Goal: Transaction & Acquisition: Purchase product/service

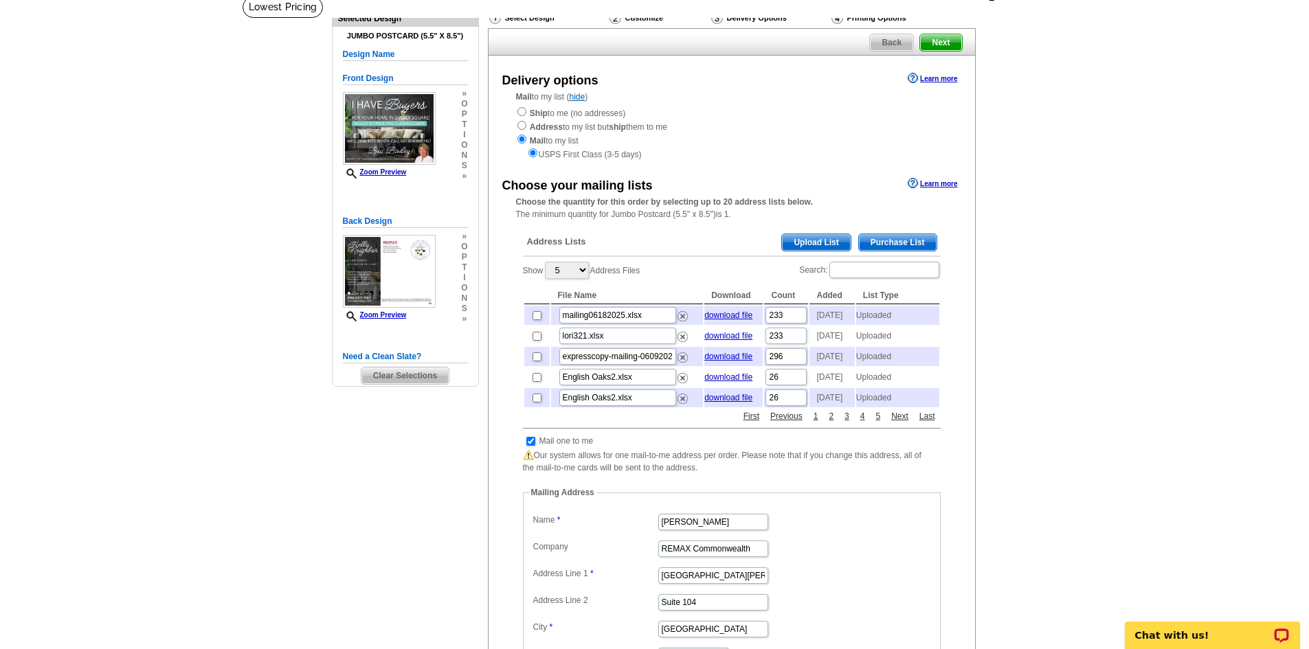
scroll to position [69, 0]
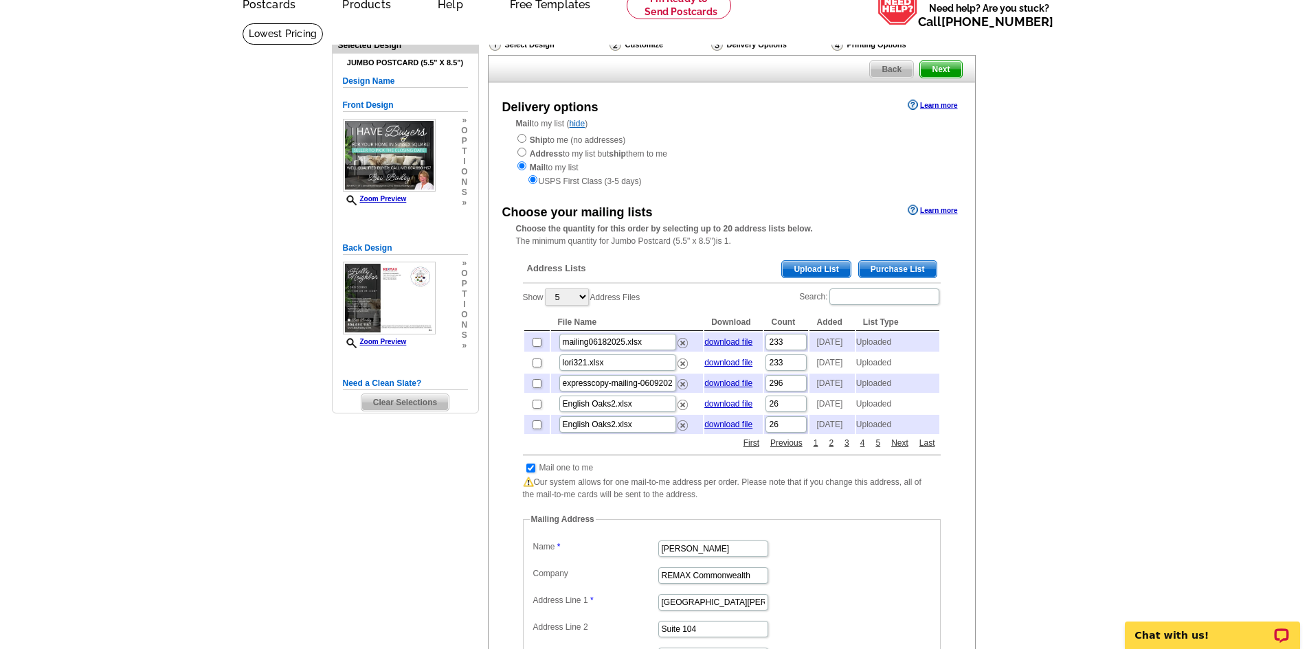
click at [934, 209] on link "Learn more" at bounding box center [932, 210] width 49 height 11
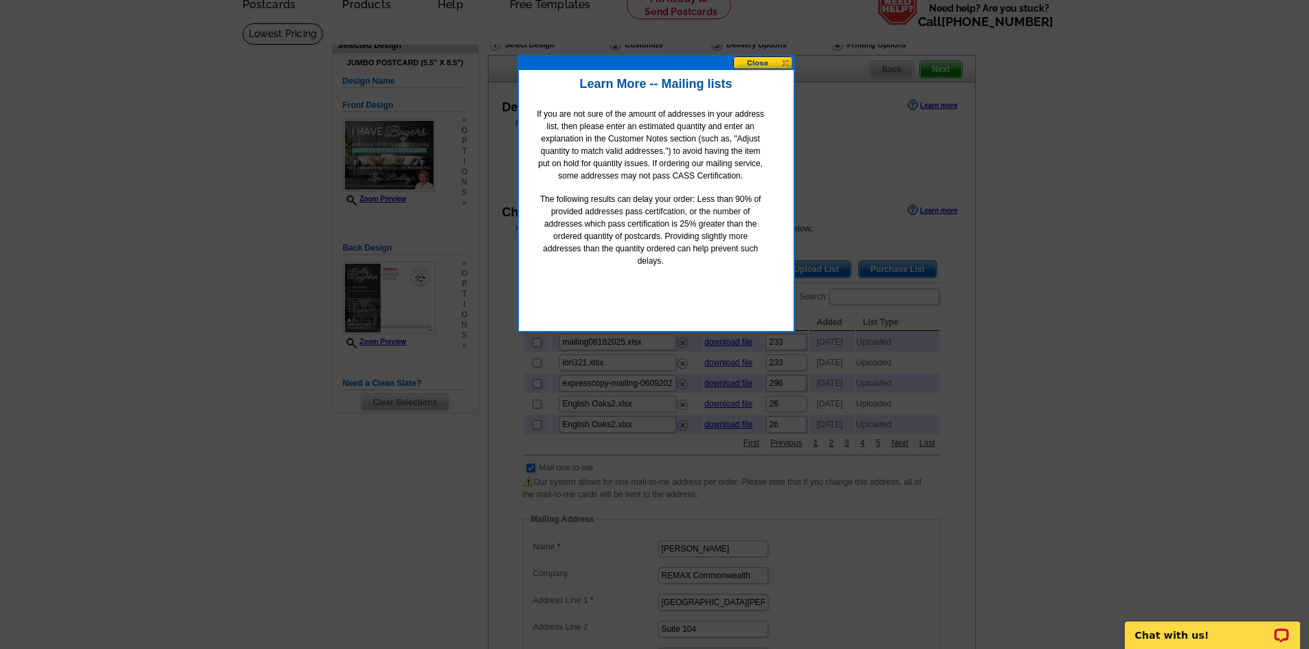
click at [1047, 113] on div at bounding box center [654, 290] width 1309 height 718
click at [1178, 161] on div at bounding box center [654, 290] width 1309 height 718
click at [786, 62] on button at bounding box center [763, 62] width 60 height 13
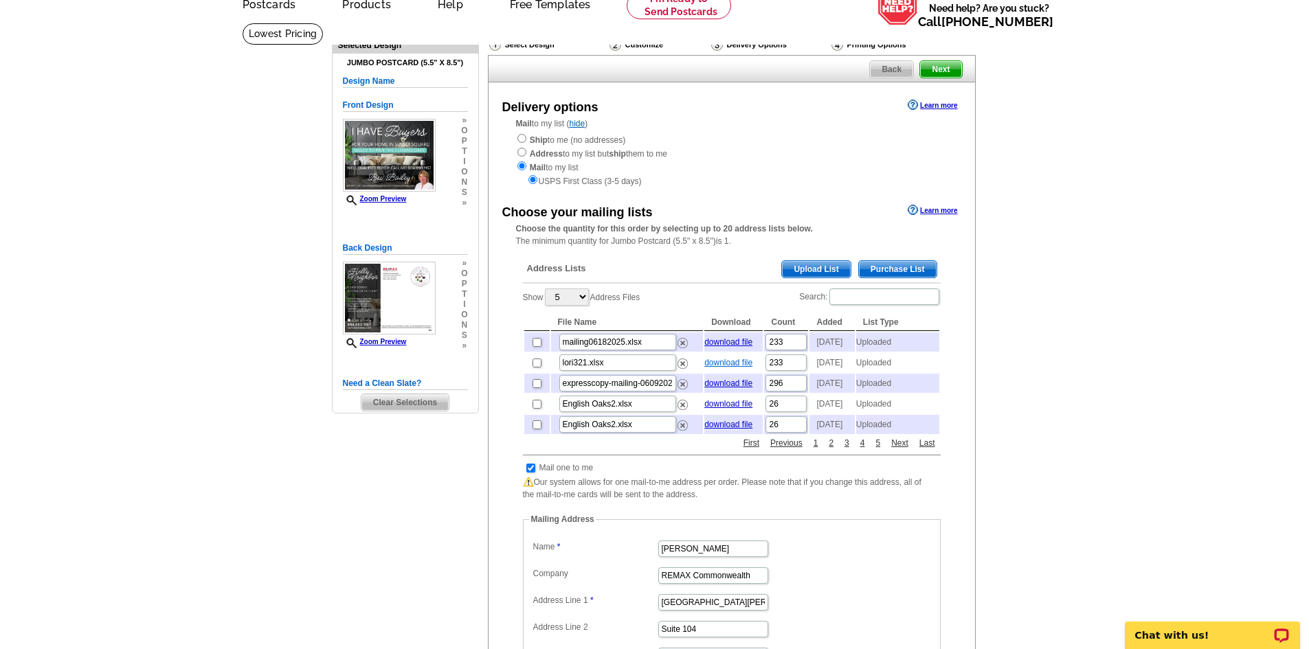
click at [736, 368] on link "download file" at bounding box center [728, 363] width 48 height 10
click at [824, 271] on span "Upload List" at bounding box center [816, 269] width 68 height 16
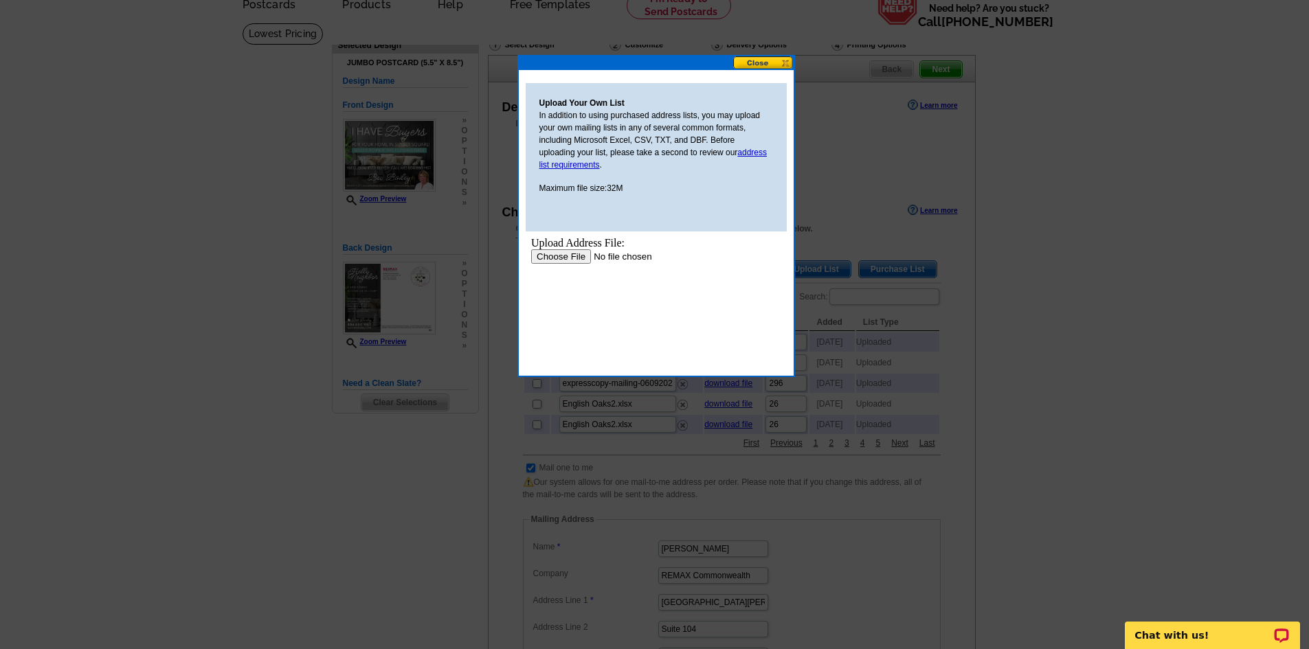
scroll to position [0, 0]
click at [577, 165] on link "address list requirements" at bounding box center [653, 159] width 228 height 22
click at [556, 258] on input "file" at bounding box center [617, 256] width 174 height 14
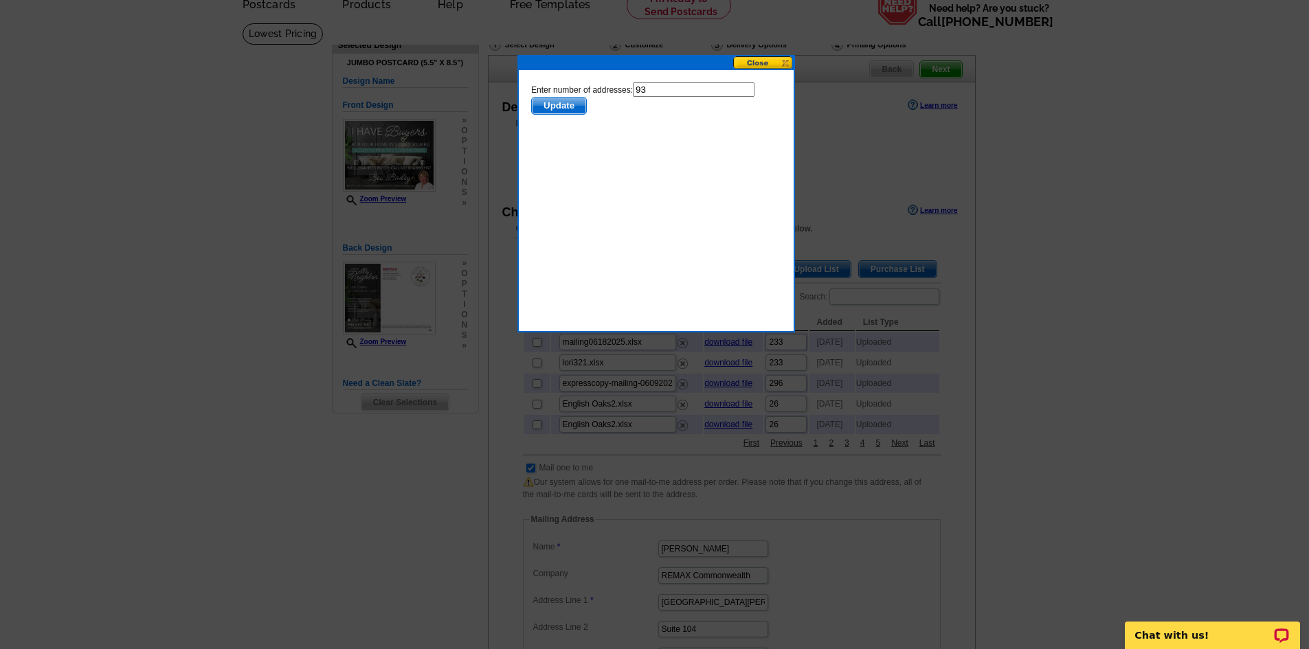
click at [560, 107] on span "Update" at bounding box center [558, 106] width 54 height 16
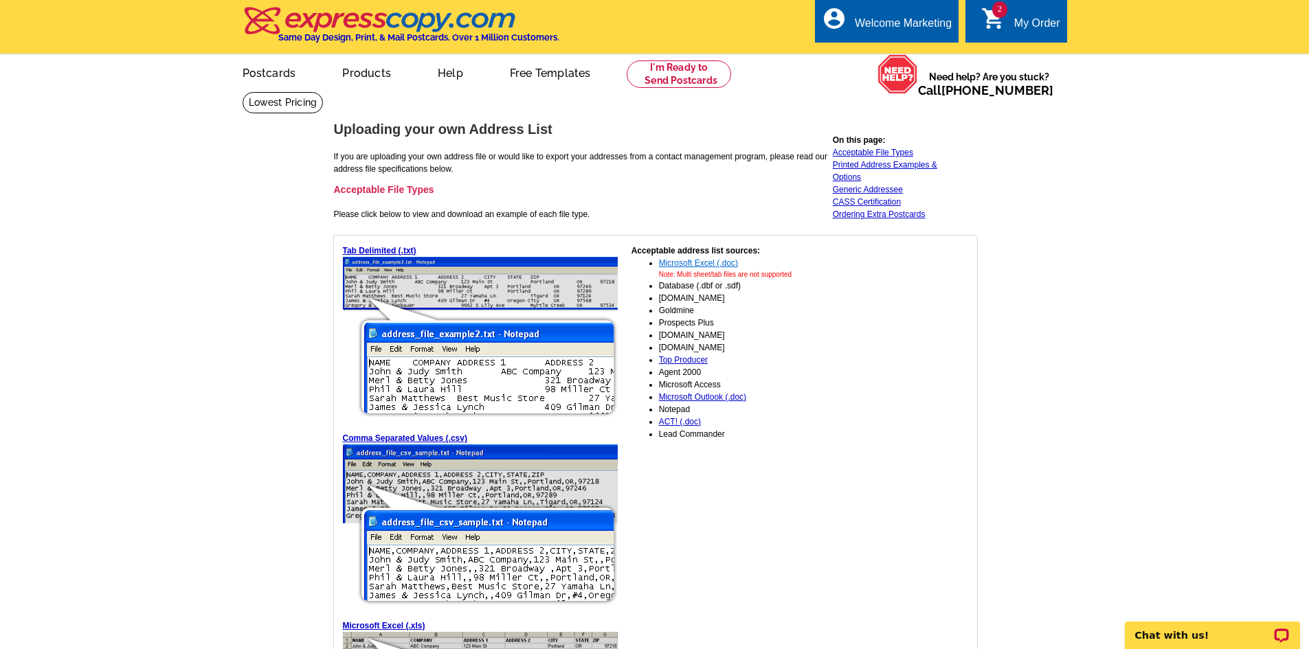
click at [675, 262] on link "Microsoft Excel (.doc)" at bounding box center [698, 263] width 79 height 10
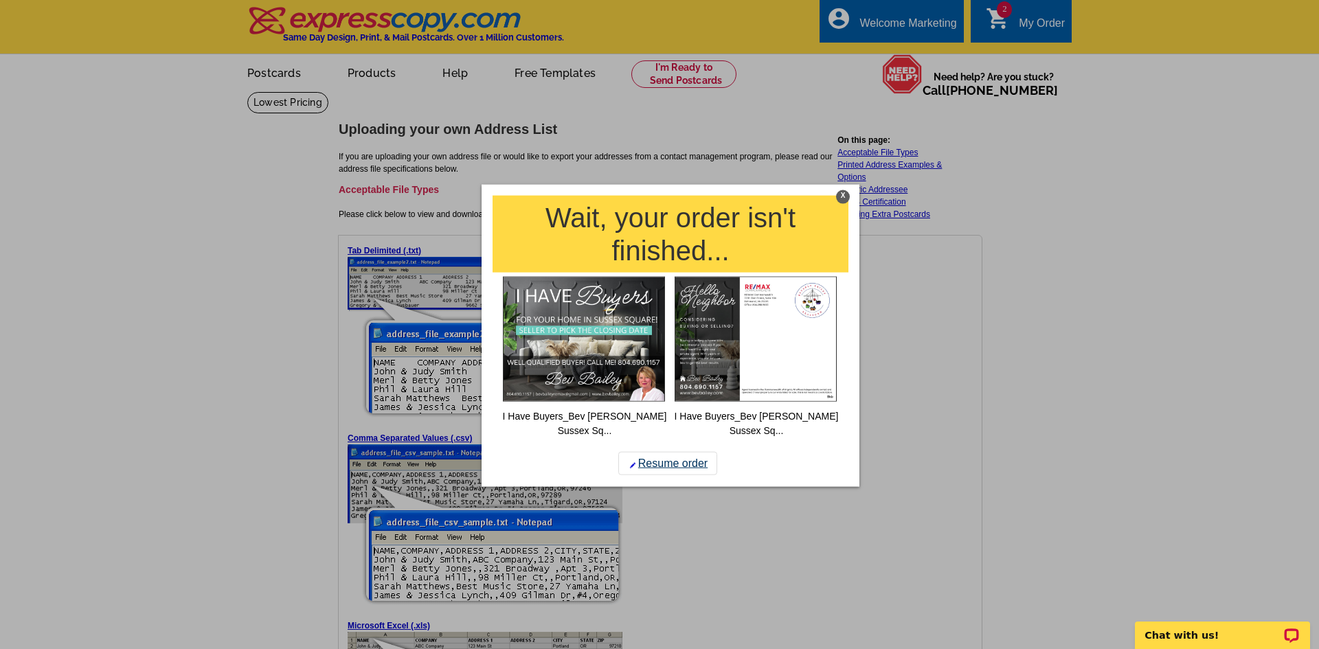
click at [684, 464] on link "Resume order" at bounding box center [667, 463] width 99 height 23
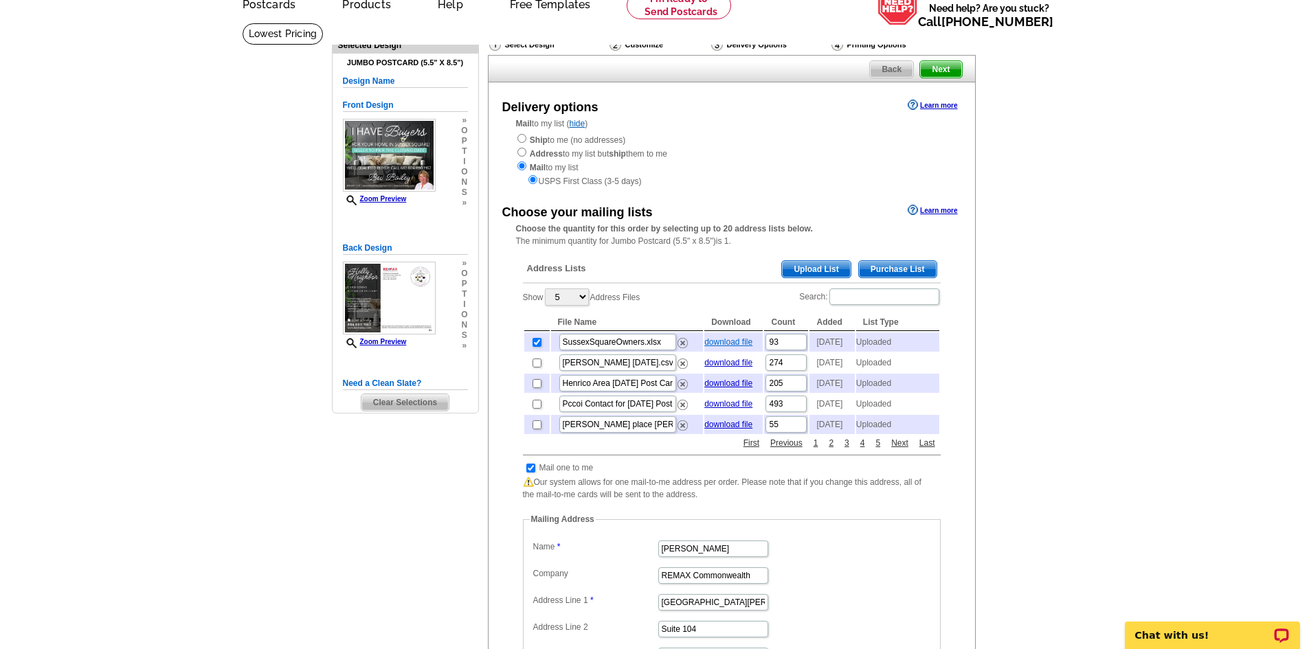
click at [732, 345] on link "download file" at bounding box center [728, 342] width 48 height 10
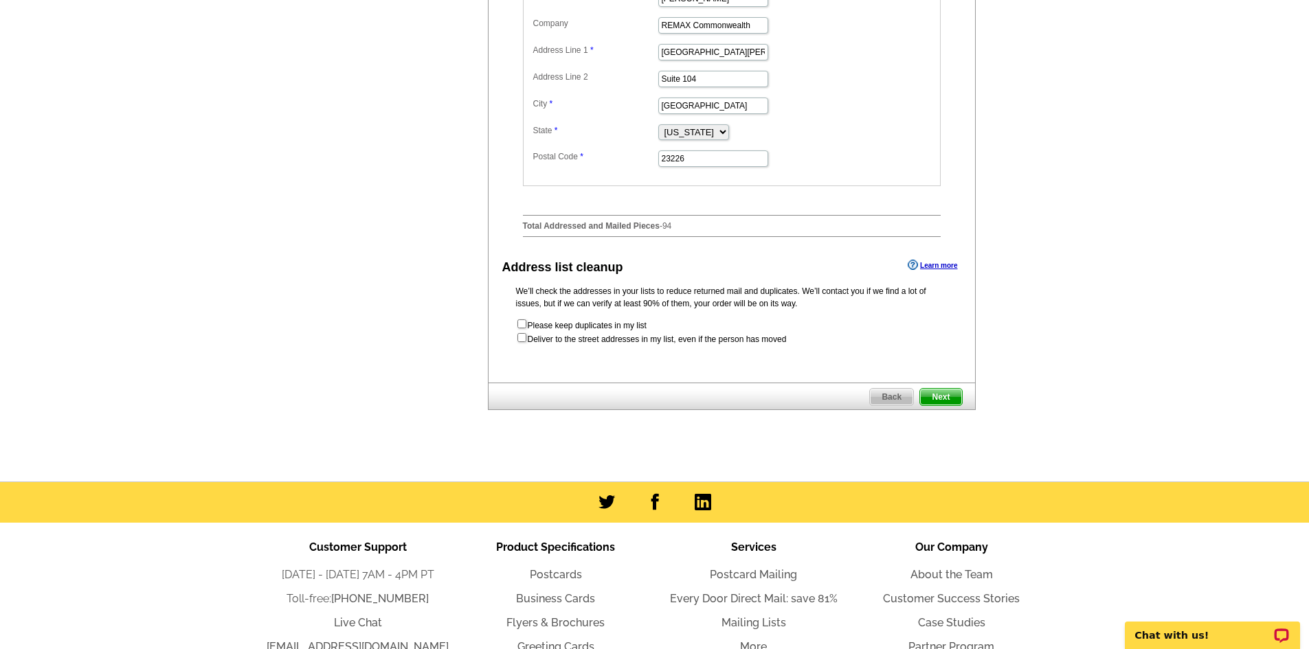
scroll to position [618, 0]
click at [940, 406] on span "Next" at bounding box center [940, 398] width 41 height 16
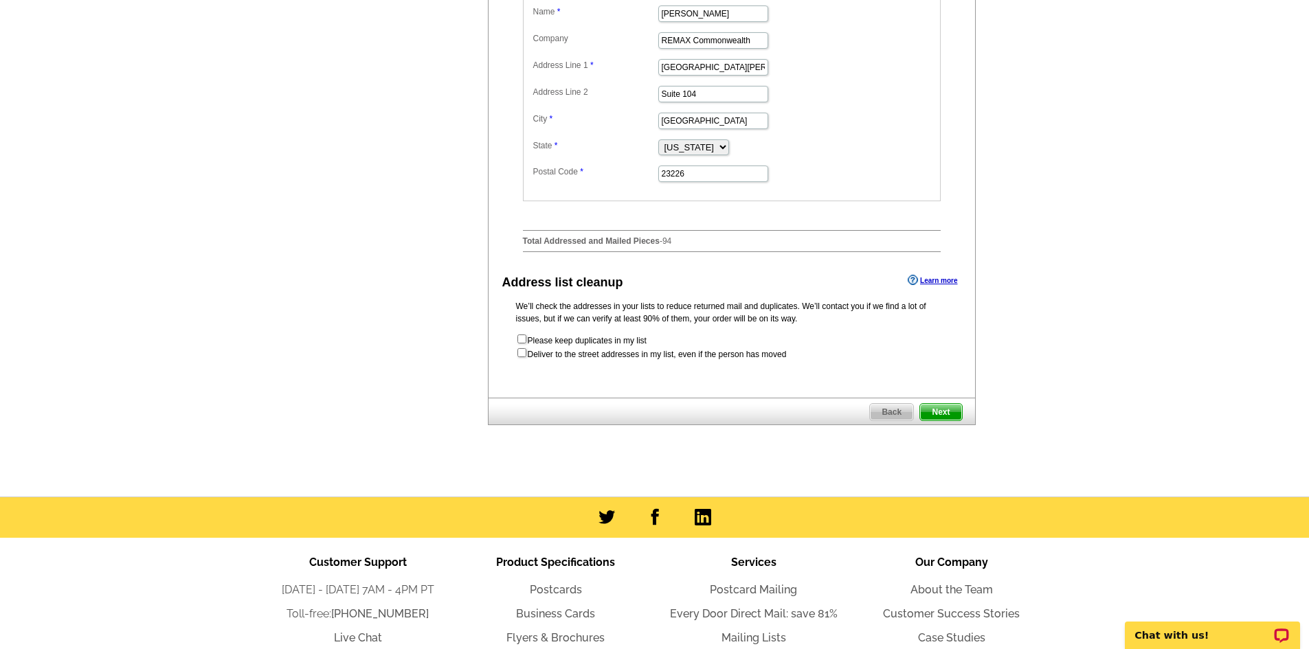
scroll to position [450, 0]
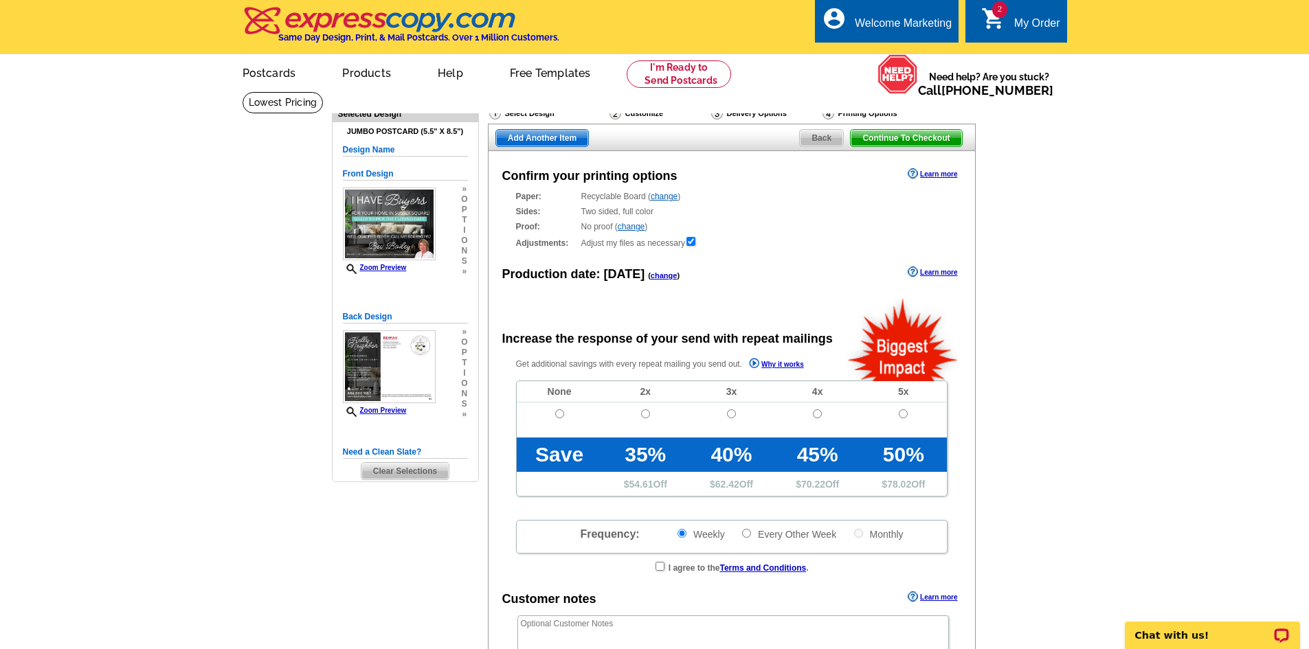
radio input "false"
click at [558, 415] on input "radio" at bounding box center [559, 413] width 9 height 9
radio input "true"
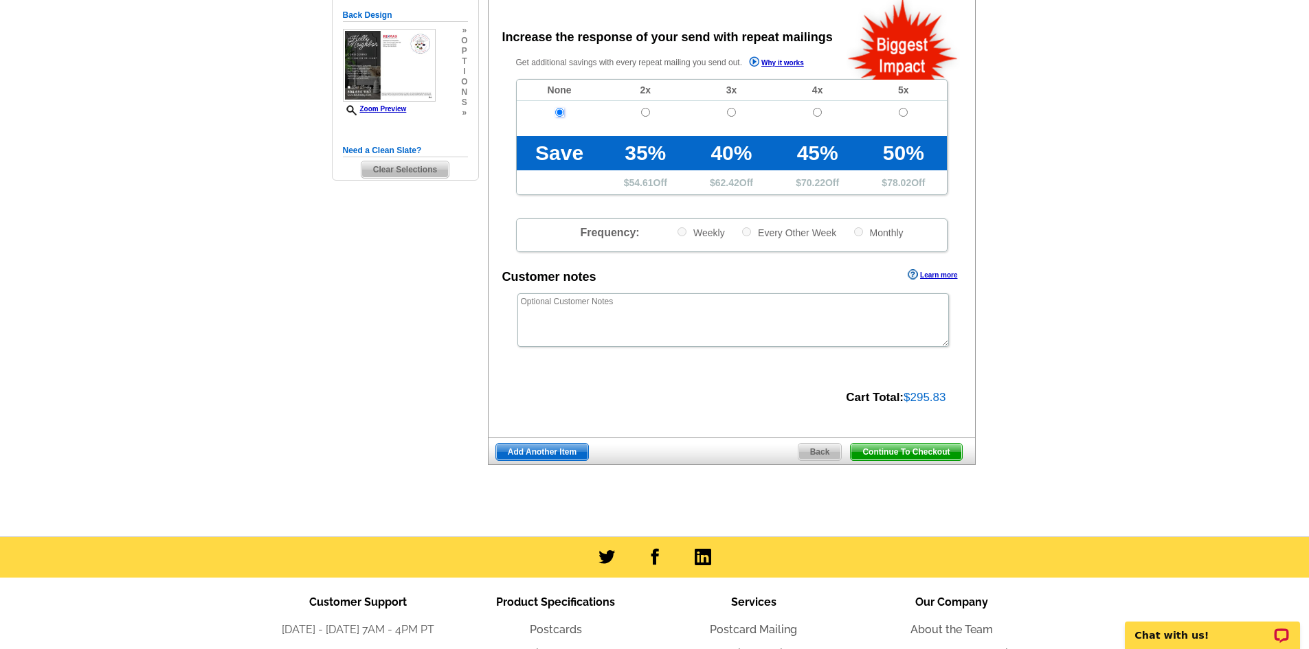
scroll to position [343, 0]
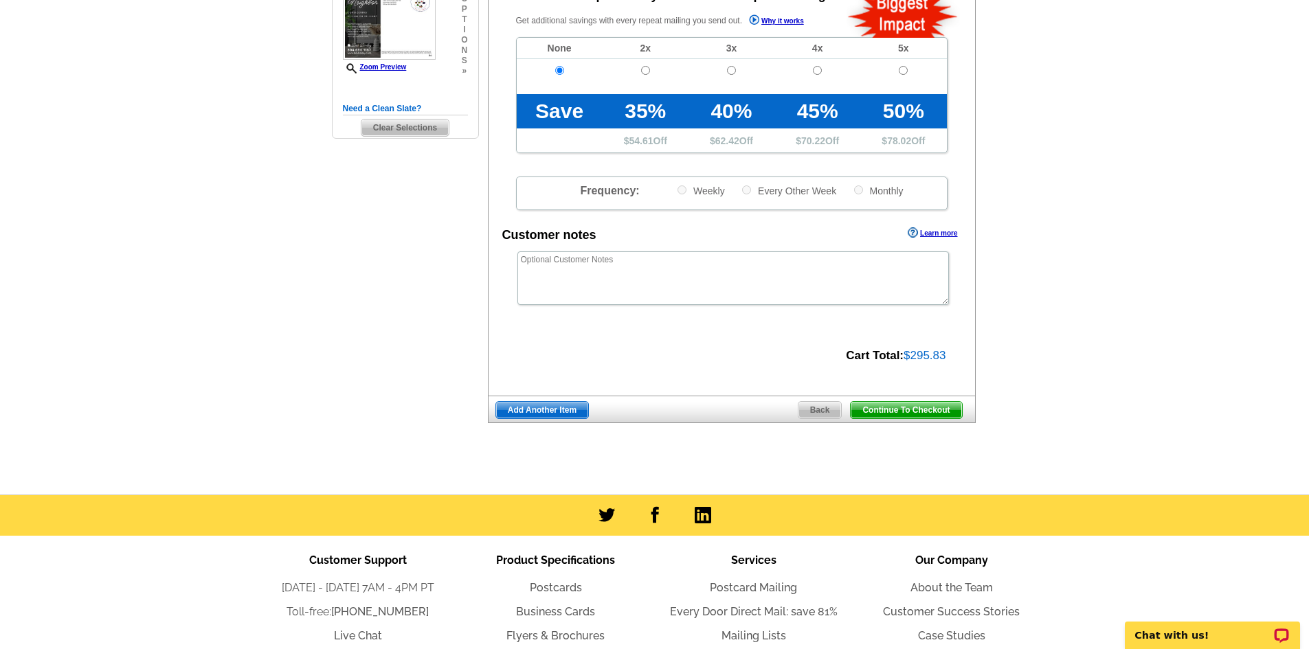
click at [930, 412] on span "Continue To Checkout" at bounding box center [906, 410] width 111 height 16
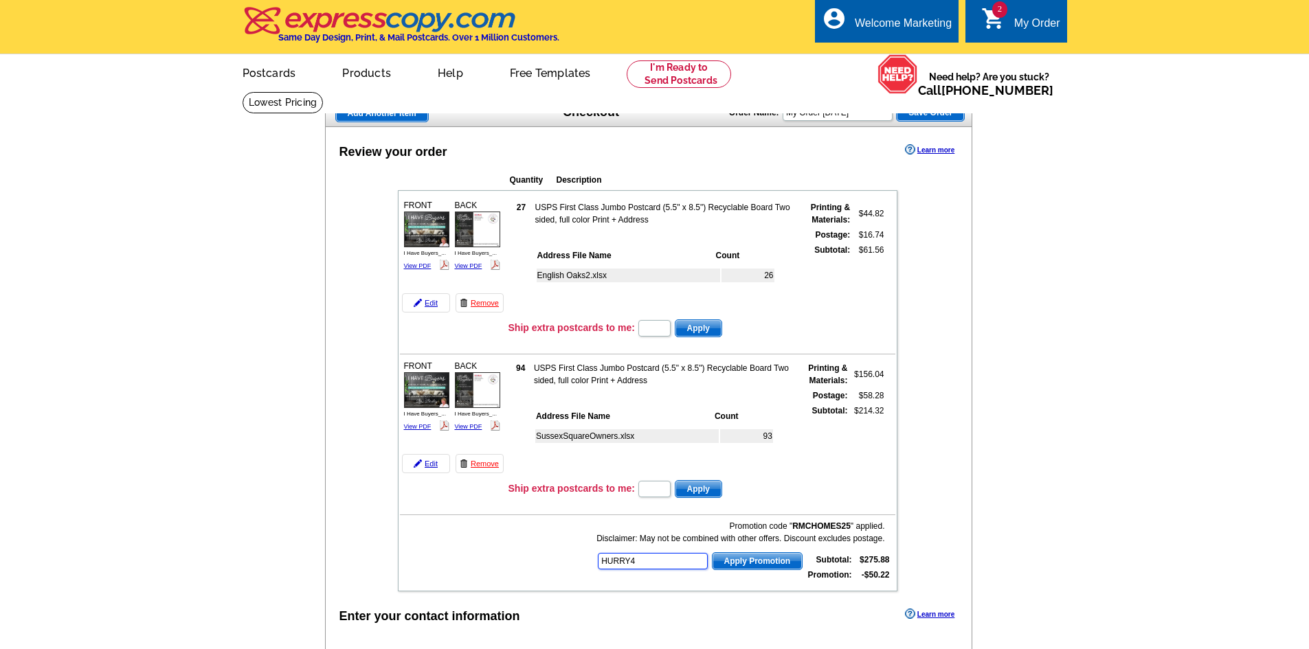
type input "HURRY40"
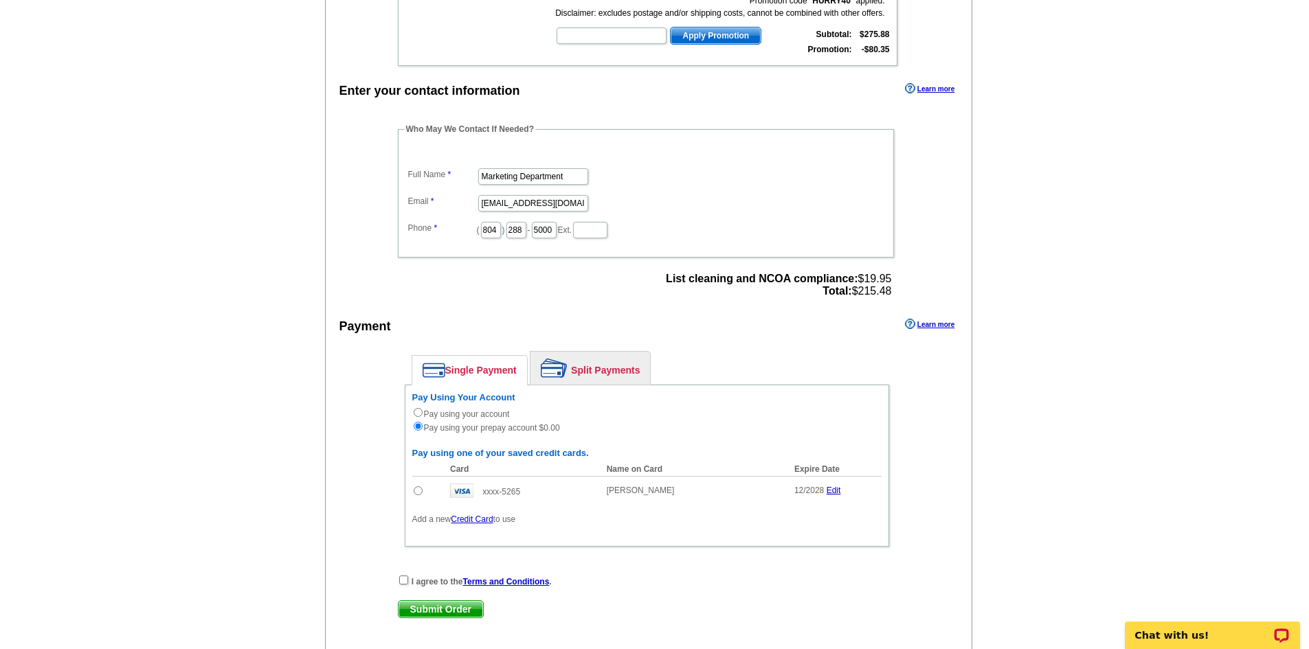
scroll to position [550, 0]
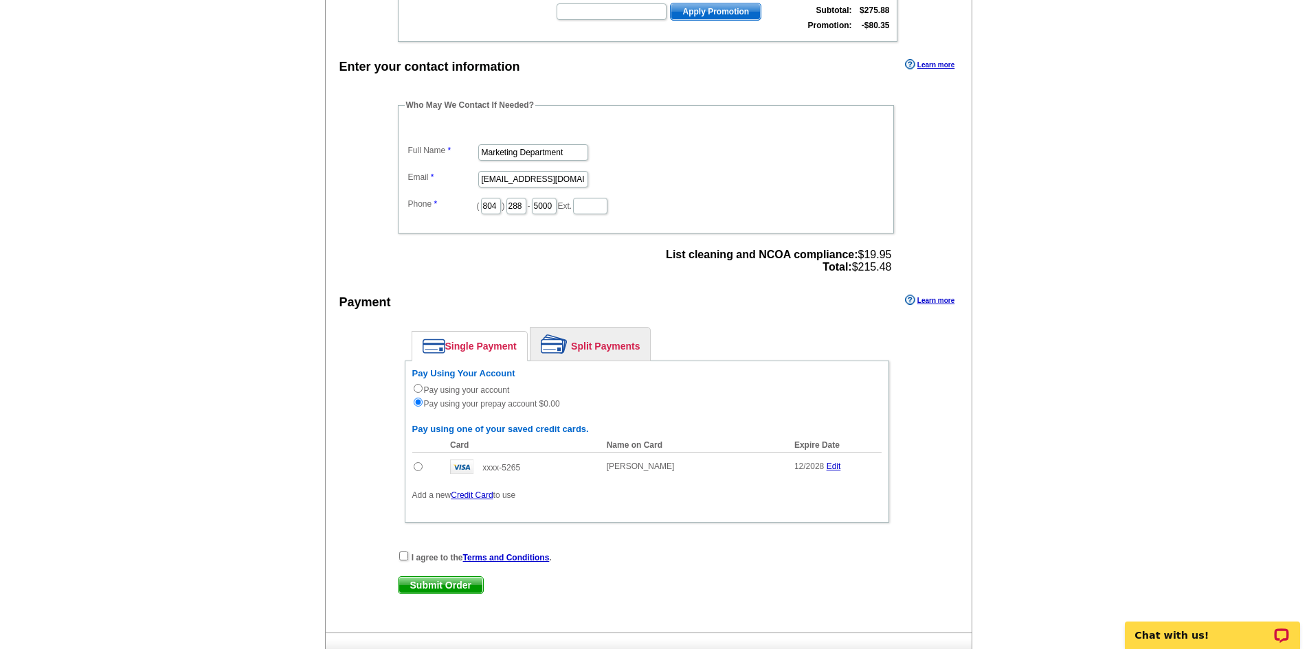
click at [420, 471] on input "radio" at bounding box center [418, 466] width 9 height 9
radio input "true"
radio input "false"
click at [404, 555] on input "checkbox" at bounding box center [403, 556] width 9 height 9
checkbox input "true"
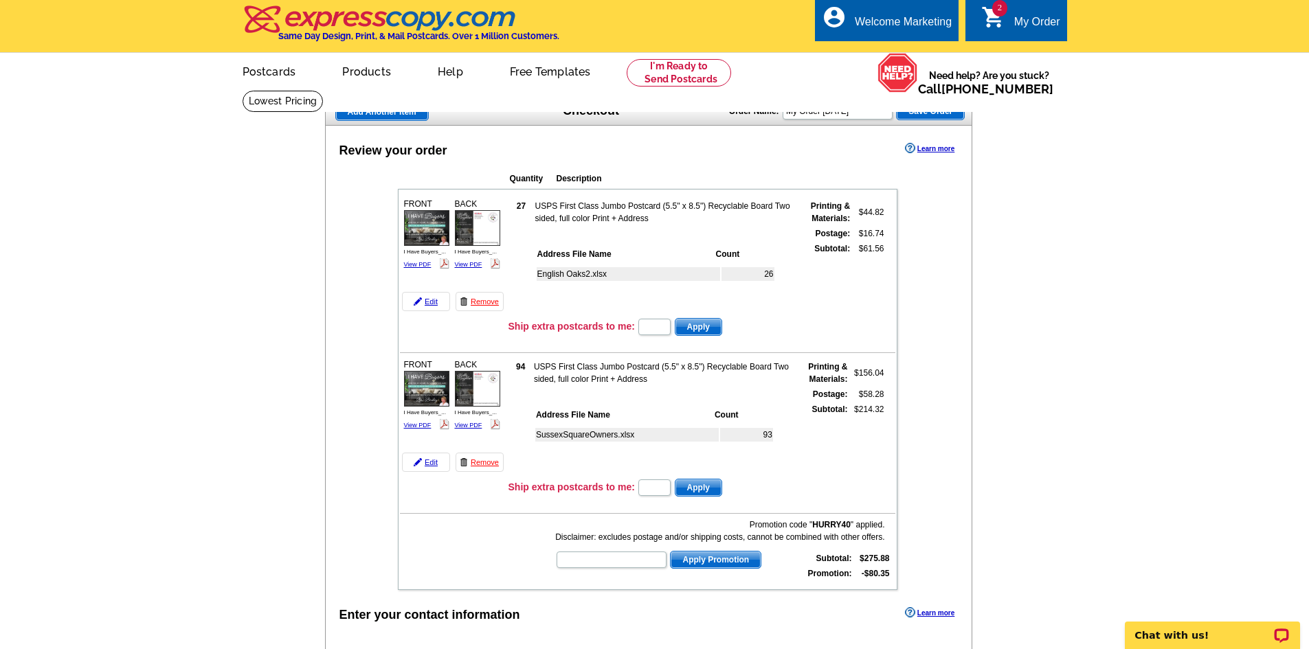
scroll to position [0, 0]
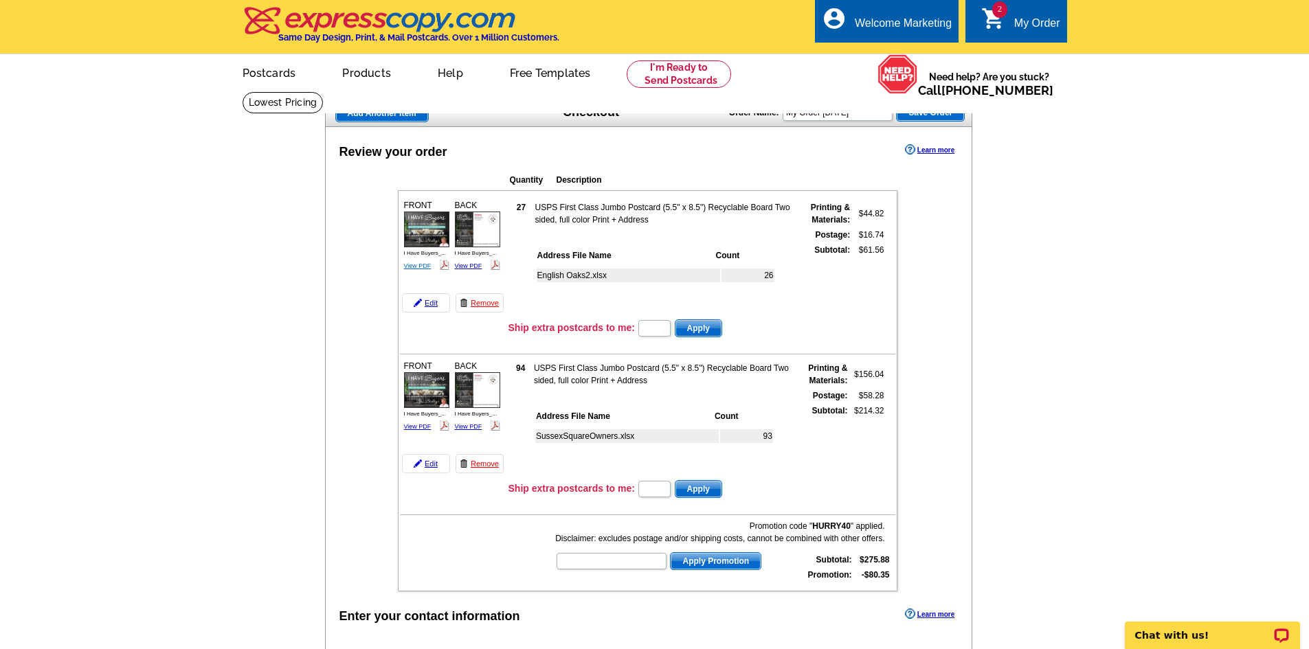
click at [418, 265] on link "View PDF" at bounding box center [417, 265] width 27 height 7
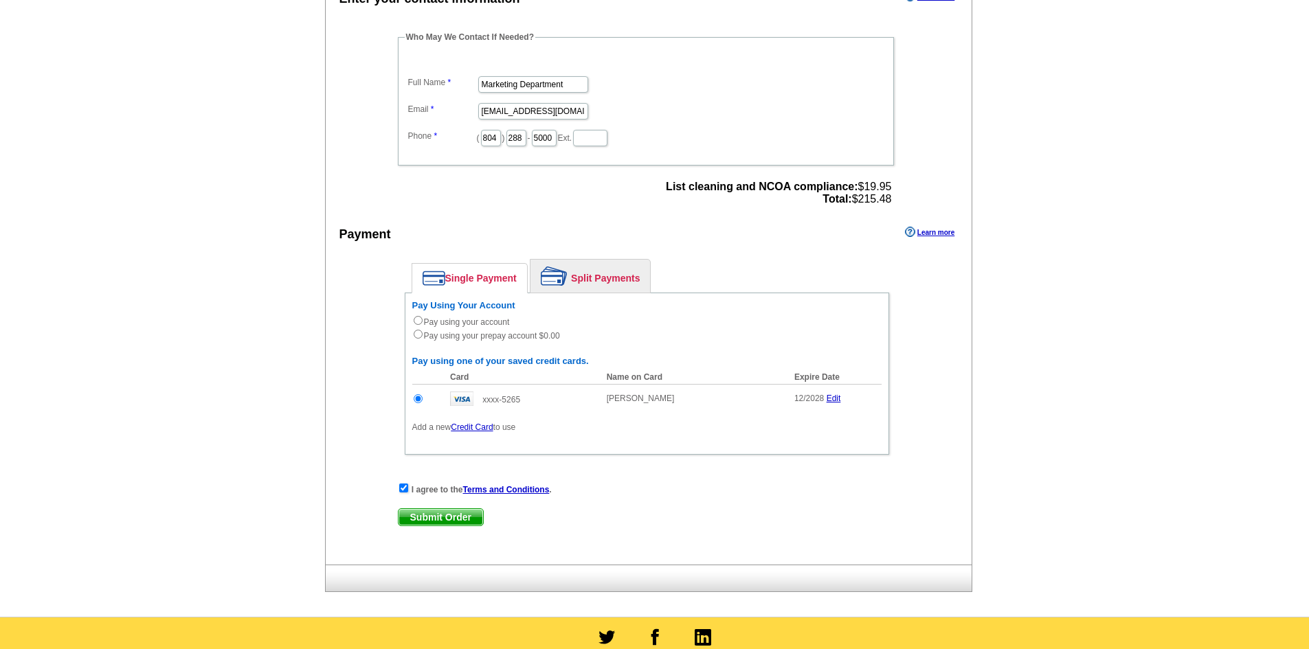
scroll to position [824, 0]
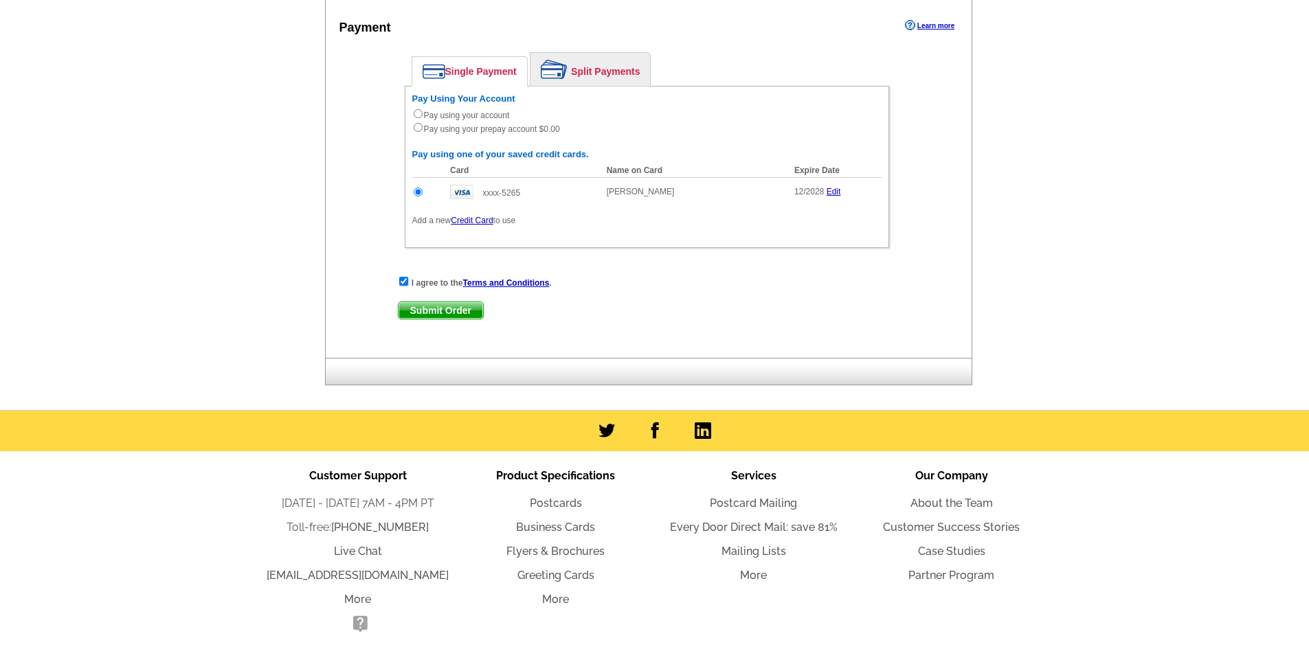
click at [446, 311] on span "Submit Order" at bounding box center [440, 310] width 85 height 16
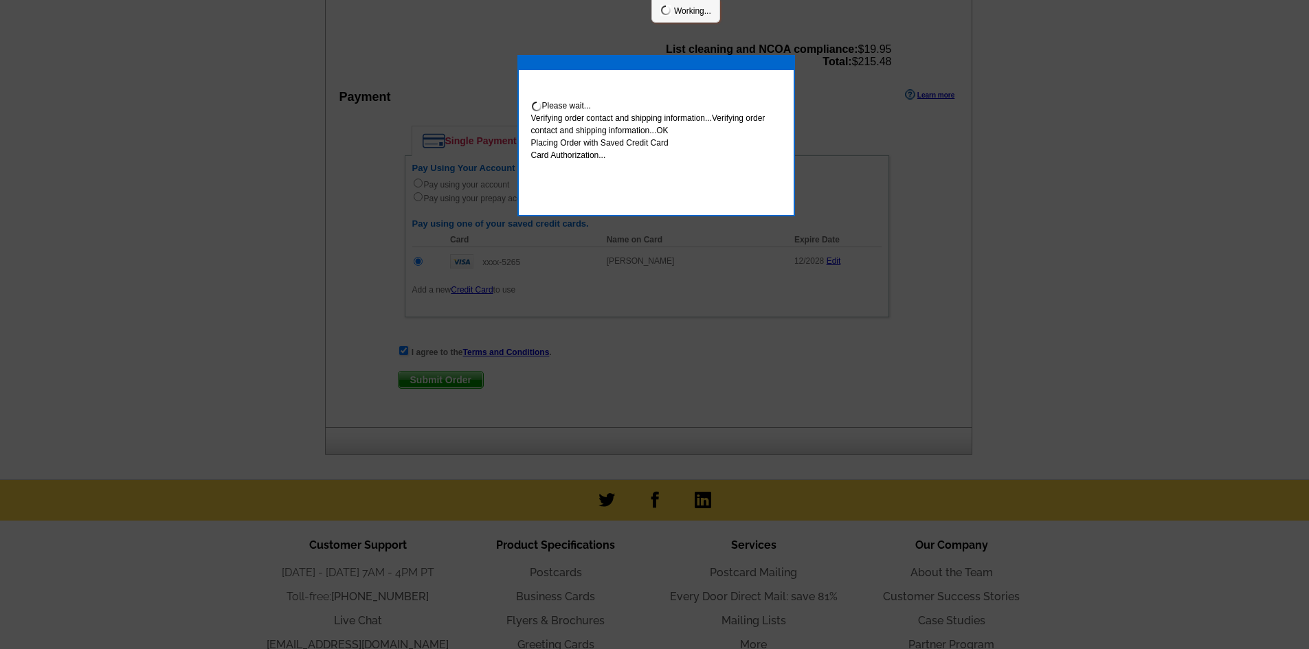
scroll to position [894, 0]
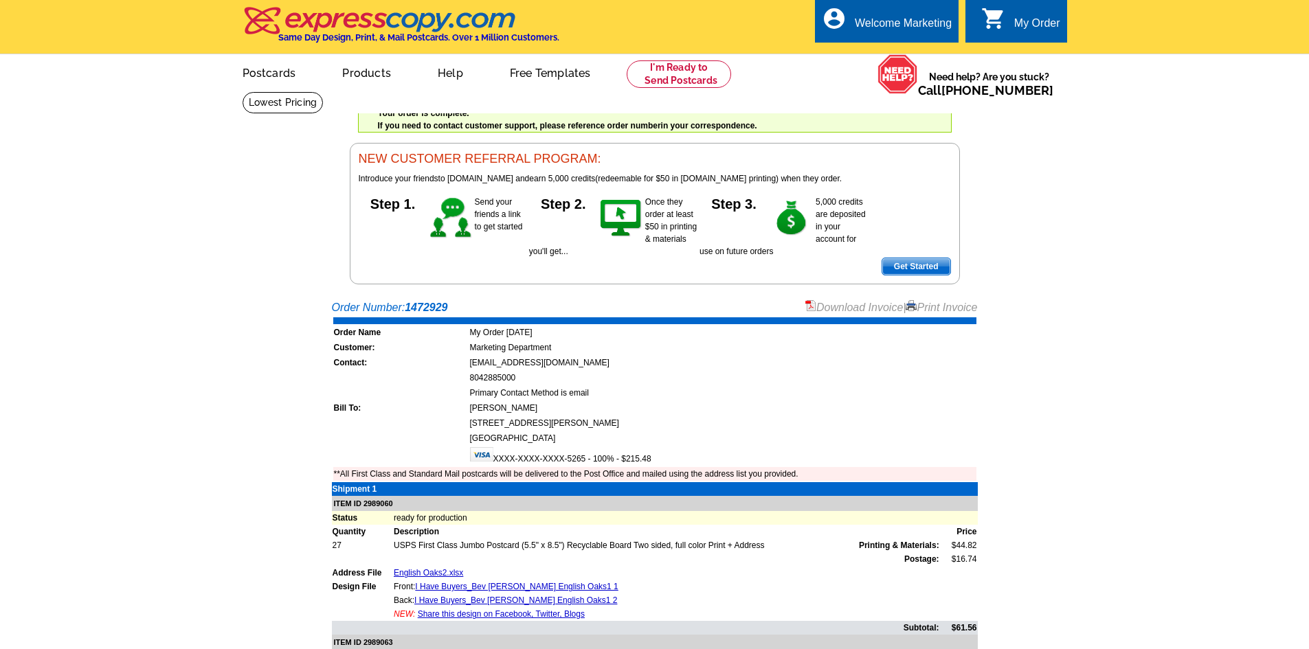
click at [863, 308] on link "Download Invoice" at bounding box center [854, 308] width 98 height 12
